Goal: Transaction & Acquisition: Purchase product/service

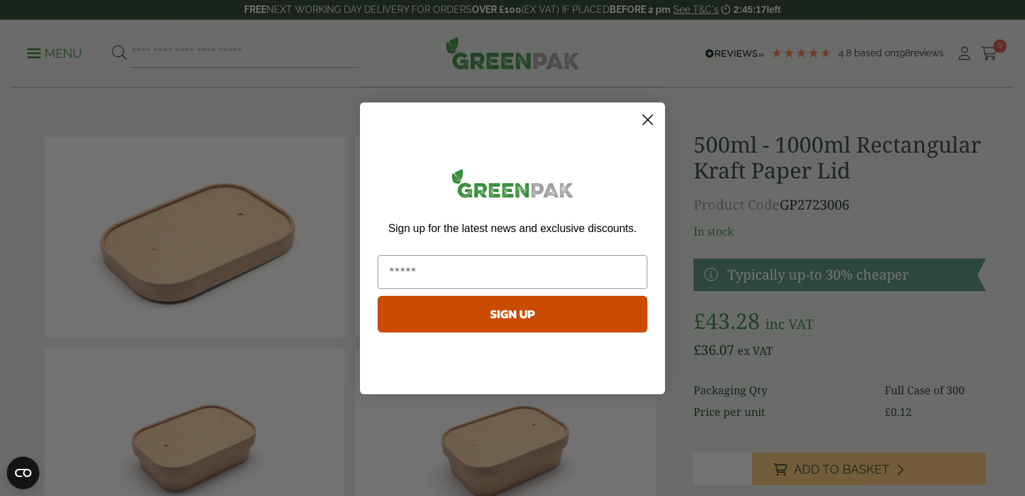
click at [642, 109] on circle "Close dialog" at bounding box center [648, 119] width 22 height 22
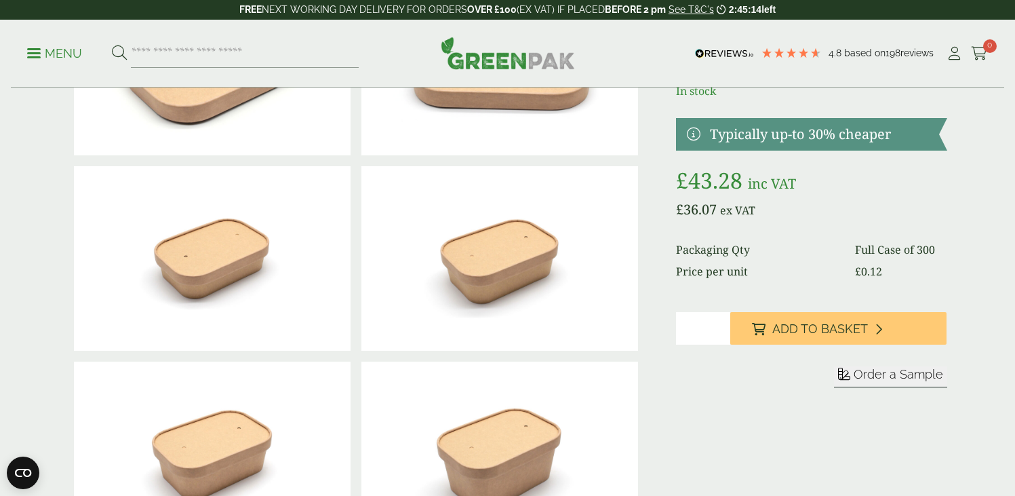
scroll to position [271, 0]
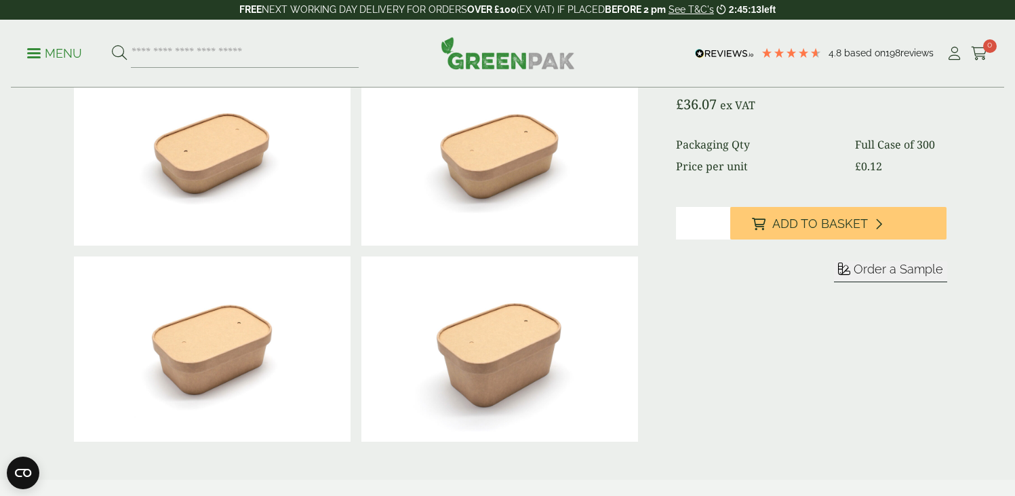
drag, startPoint x: 708, startPoint y: 206, endPoint x: 698, endPoint y: 205, distance: 9.5
click at [700, 207] on input "*" at bounding box center [703, 223] width 54 height 33
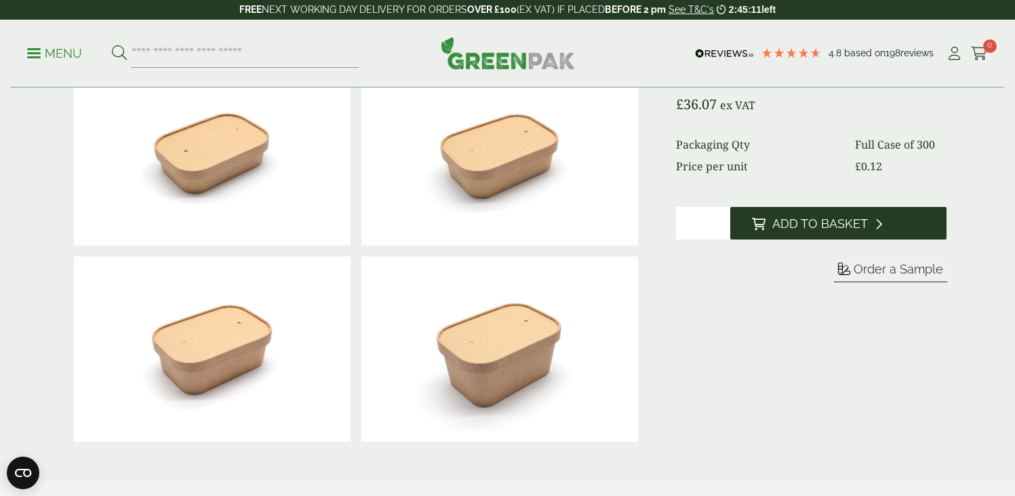
type input "**"
click at [783, 210] on button "Add to Basket" at bounding box center [838, 223] width 216 height 33
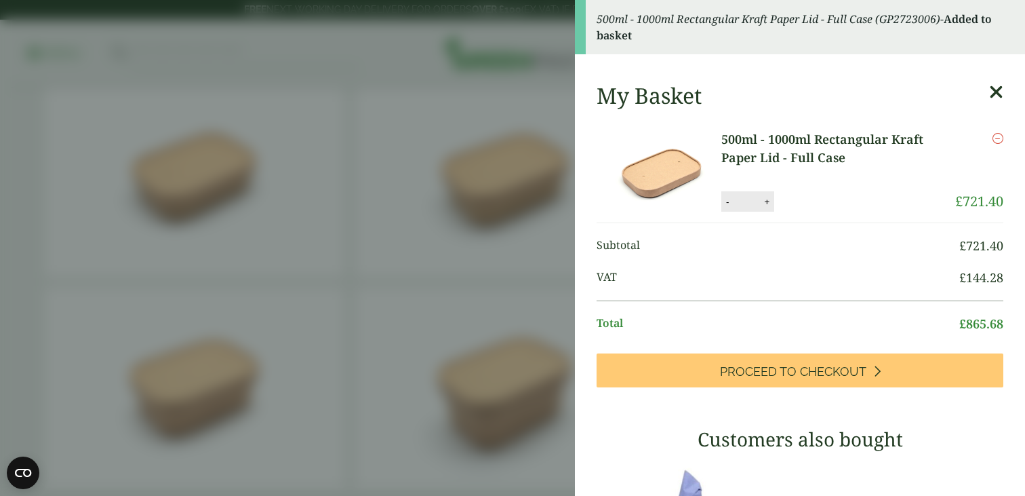
click at [989, 83] on icon at bounding box center [996, 92] width 14 height 19
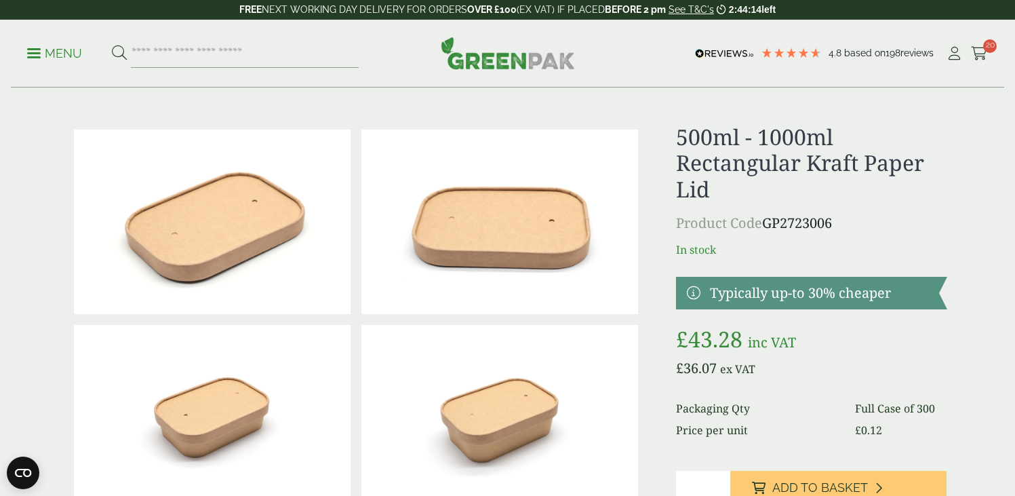
scroll to position [0, 0]
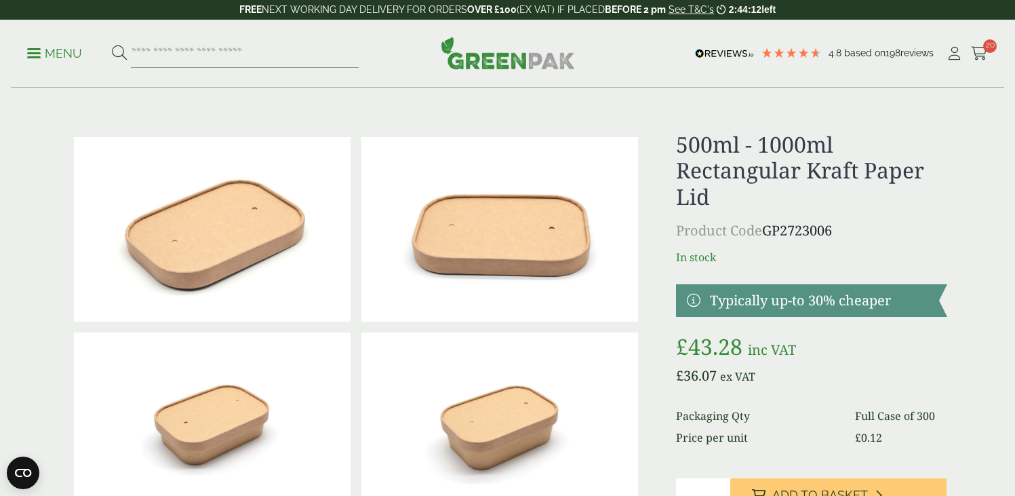
drag, startPoint x: 853, startPoint y: 208, endPoint x: 780, endPoint y: 203, distance: 73.4
click at [780, 220] on p "Product Code GP2723006" at bounding box center [811, 230] width 271 height 20
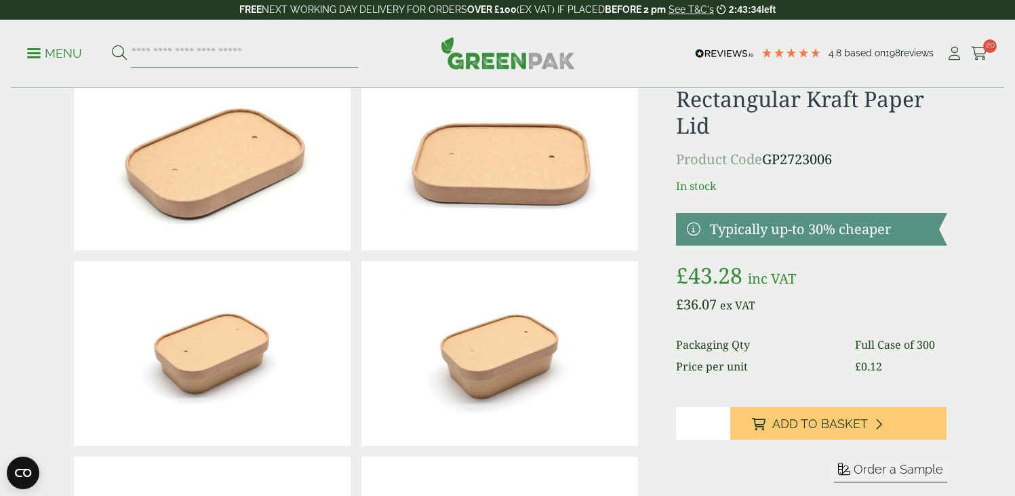
scroll to position [119, 0]
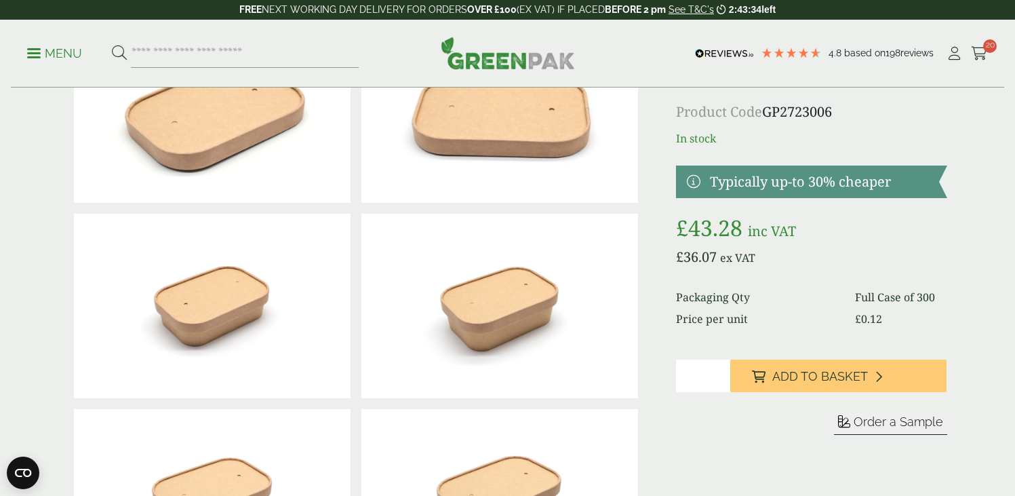
drag, startPoint x: 722, startPoint y: 353, endPoint x: 688, endPoint y: 349, distance: 33.4
click at [690, 359] on input "**" at bounding box center [703, 375] width 54 height 33
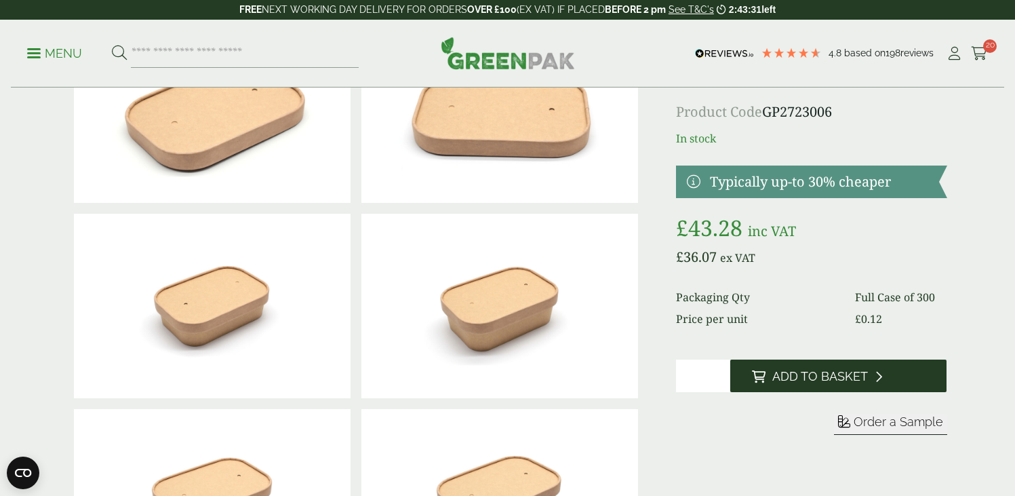
type input "**"
click at [809, 369] on span "Add to Basket" at bounding box center [820, 376] width 96 height 15
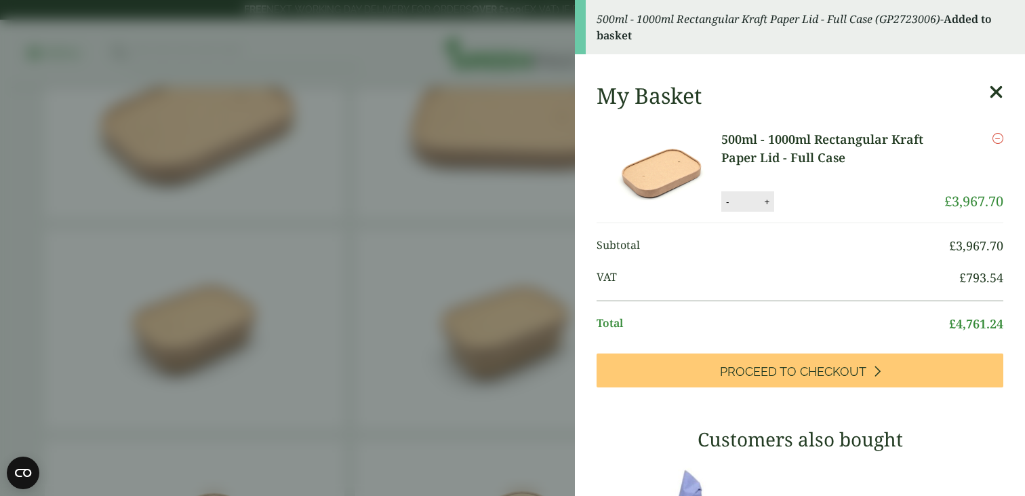
click at [989, 94] on icon at bounding box center [996, 92] width 14 height 19
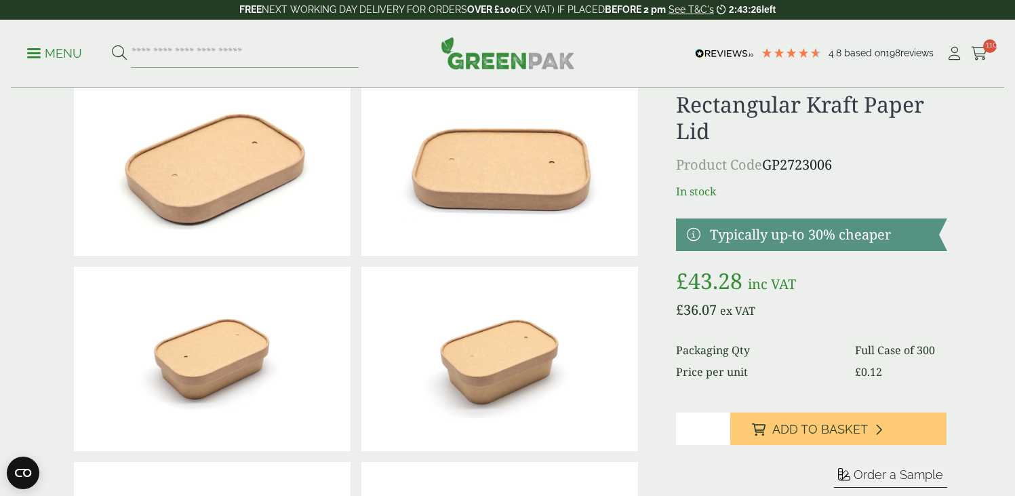
scroll to position [3, 0]
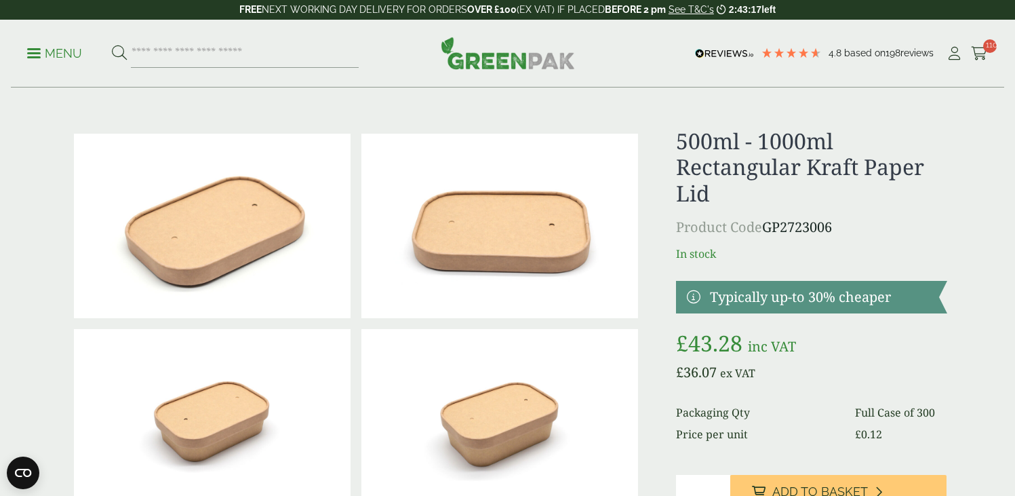
drag, startPoint x: 890, startPoint y: 221, endPoint x: 710, endPoint y: 157, distance: 190.9
click at [710, 157] on div "500ml - 1000ml Rectangular Kraft Paper Lid Product Code GP2723006 In stock Typi…" at bounding box center [811, 421] width 271 height 587
